Goal: Task Accomplishment & Management: Use online tool/utility

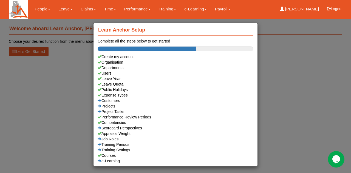
click at [62, 8] on div "Learn Anchor Setup Complete all the steps below to get started Create my accoun…" at bounding box center [175, 86] width 351 height 173
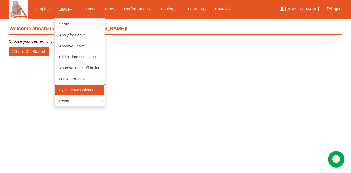
click at [67, 88] on link "Sync Leave Calendar" at bounding box center [80, 89] width 50 height 11
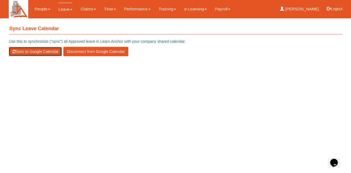
click at [27, 51] on button "Sync to Google Calendar" at bounding box center [35, 51] width 53 height 9
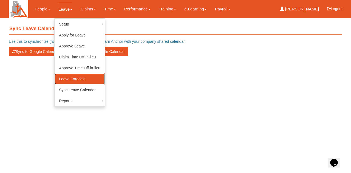
click at [68, 76] on link "Leave Forecast" at bounding box center [80, 78] width 50 height 11
